Goal: Complete application form

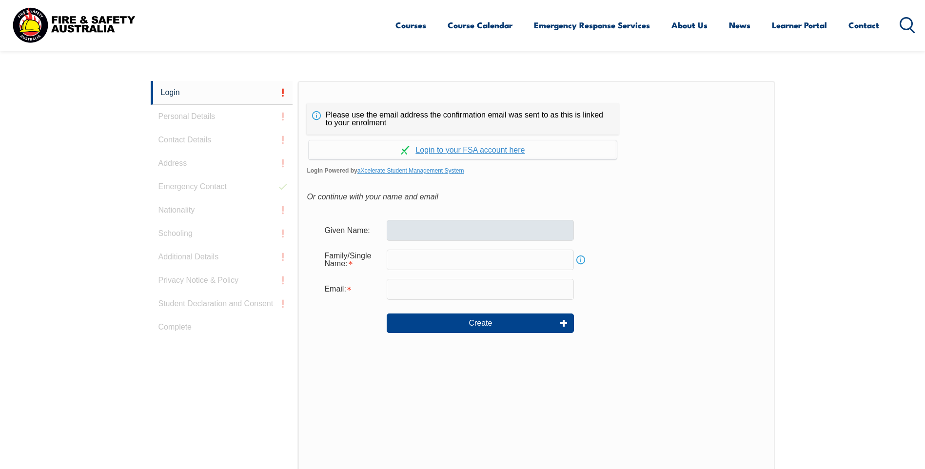
scroll to position [260, 0]
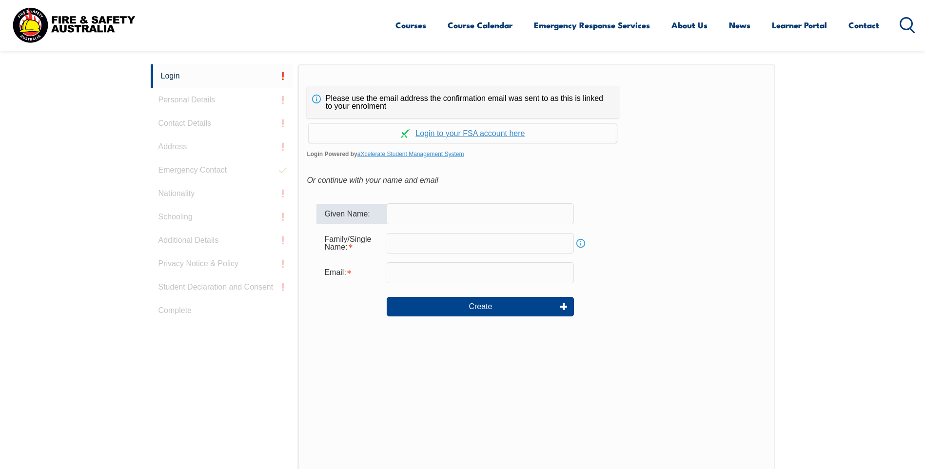
click at [431, 214] on input "text" at bounding box center [480, 213] width 187 height 20
type input "[PERSON_NAME]"
type input "[PERSON_NAME][EMAIL_ADDRESS][PERSON_NAME][DOMAIN_NAME]"
click at [422, 243] on input "text" at bounding box center [480, 243] width 187 height 20
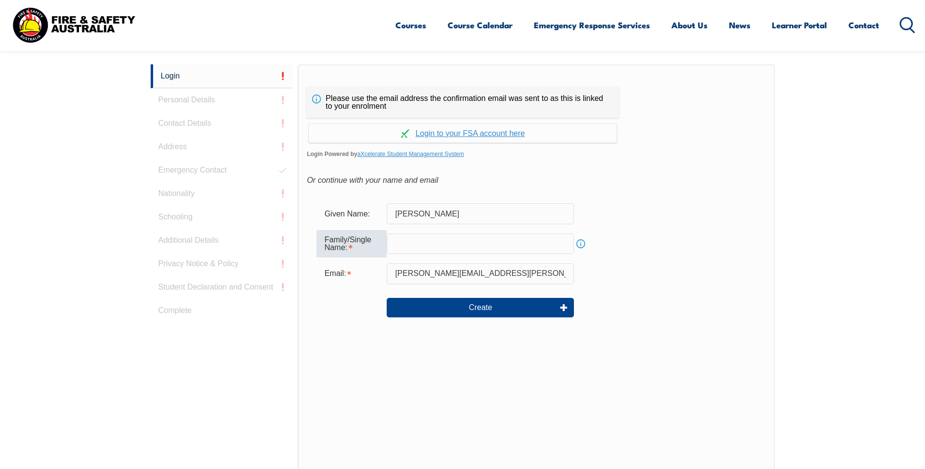
type input "[PERSON_NAME]"
click at [485, 309] on button "Create" at bounding box center [480, 308] width 187 height 20
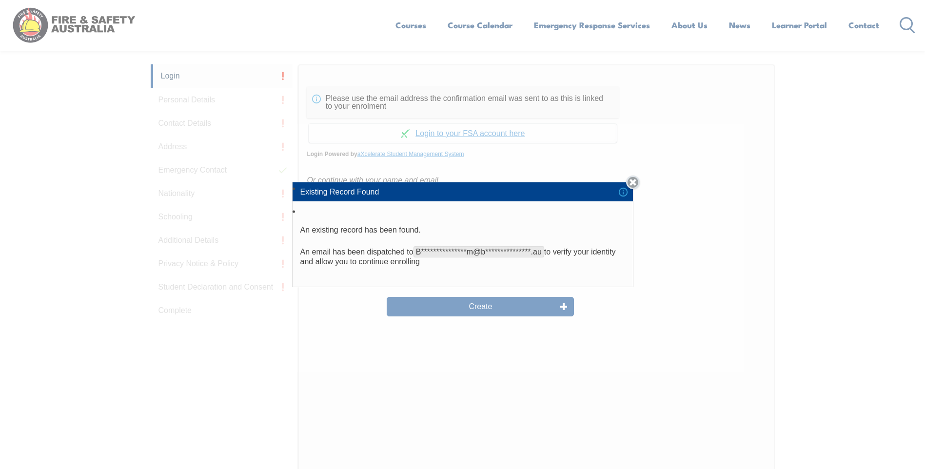
click at [638, 181] on link "Close" at bounding box center [633, 183] width 14 height 14
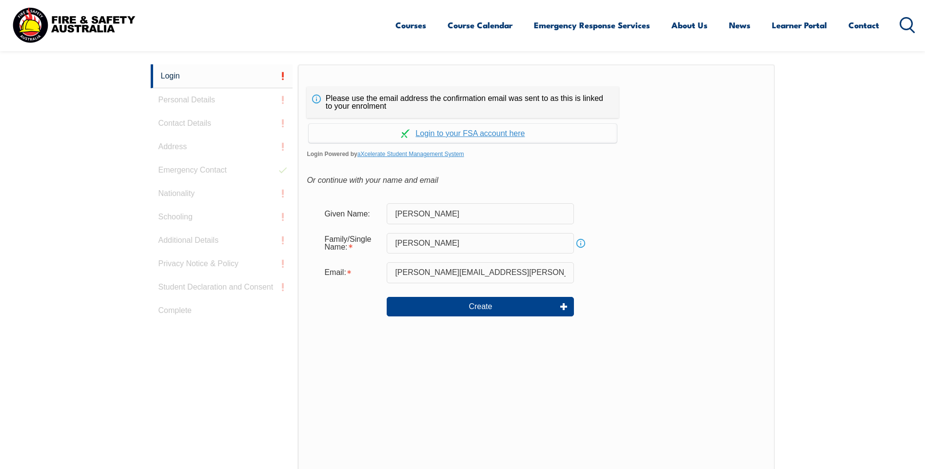
click at [195, 100] on div "Login Personal Details Contact Details Address Emergency Contact Nationality Sc…" at bounding box center [225, 307] width 148 height 487
click at [182, 101] on div "Login Personal Details Contact Details Address Emergency Contact Nationality Sc…" at bounding box center [225, 307] width 148 height 487
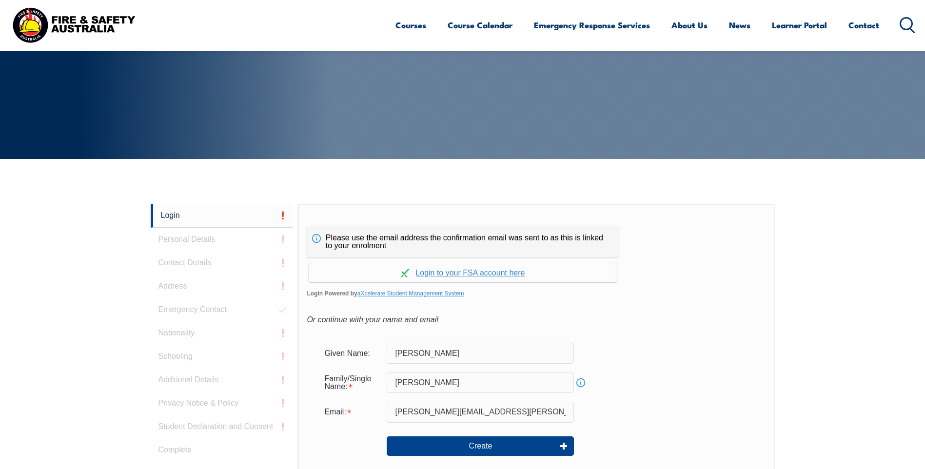
scroll to position [0, 0]
